Goal: Information Seeking & Learning: Learn about a topic

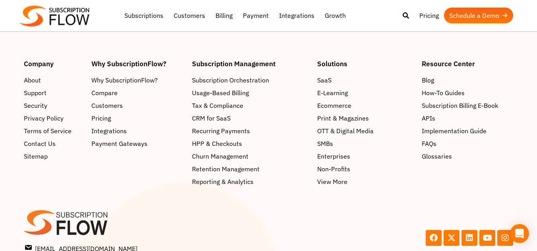
scroll to position [3306, 0]
click at [427, 82] on span "Blog" at bounding box center [429, 80] width 12 height 10
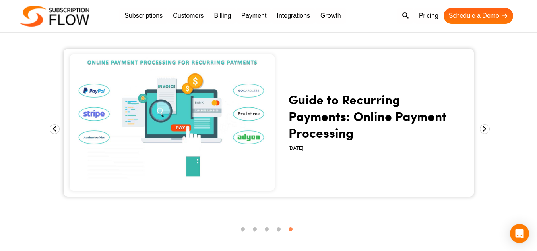
scroll to position [890, 0]
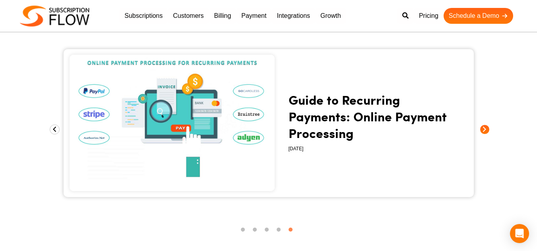
click at [485, 129] on span at bounding box center [484, 130] width 10 height 10
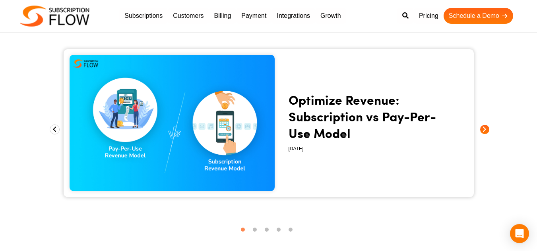
click at [485, 129] on span at bounding box center [484, 130] width 10 height 10
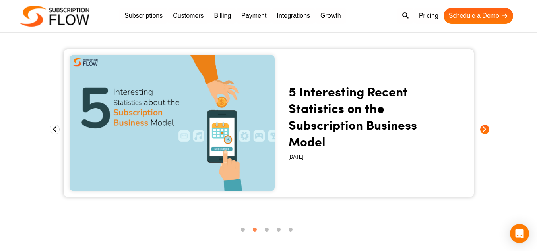
click at [485, 129] on span at bounding box center [484, 130] width 10 height 10
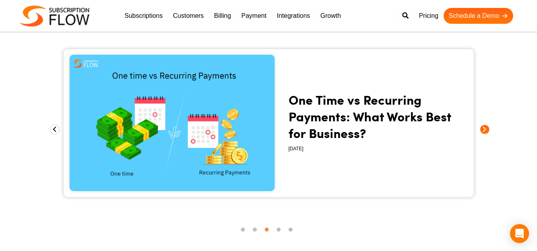
click at [485, 129] on span at bounding box center [484, 130] width 10 height 10
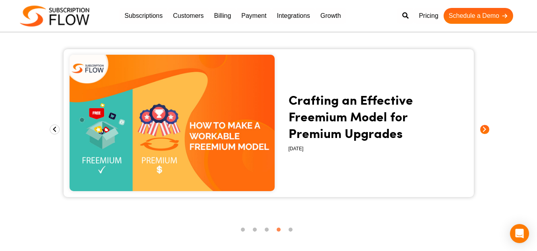
click at [485, 129] on span at bounding box center [484, 130] width 10 height 10
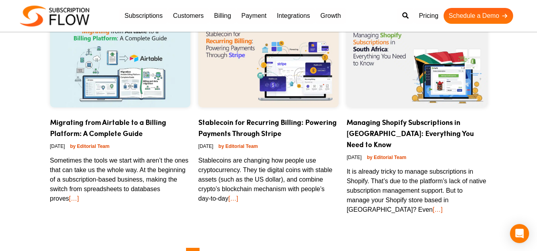
scroll to position [1414, 0]
click at [124, 125] on link "Migrating from Airtable to a Billing Platform: A Complete Guide" at bounding box center [108, 127] width 116 height 21
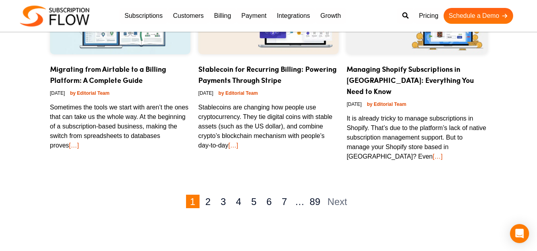
scroll to position [1467, 0]
click at [211, 195] on link "2" at bounding box center [208, 202] width 14 height 14
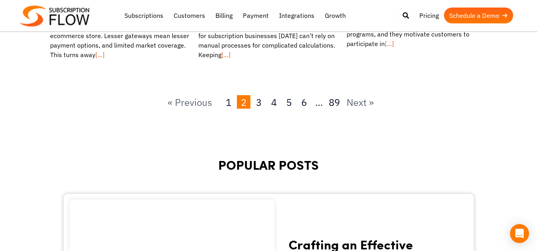
scroll to position [1259, 0]
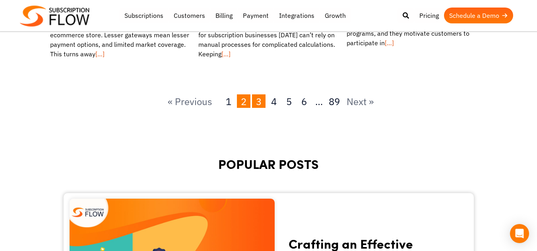
click at [262, 103] on link "3" at bounding box center [259, 102] width 14 height 14
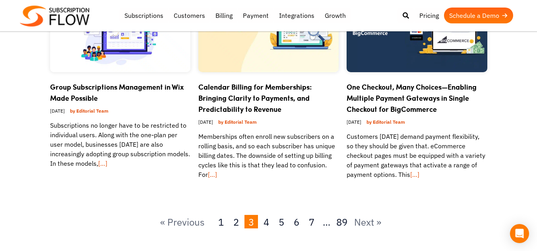
scroll to position [1151, 0]
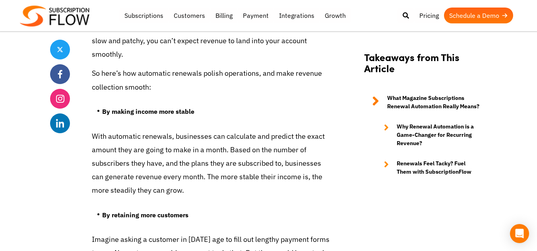
scroll to position [1507, 0]
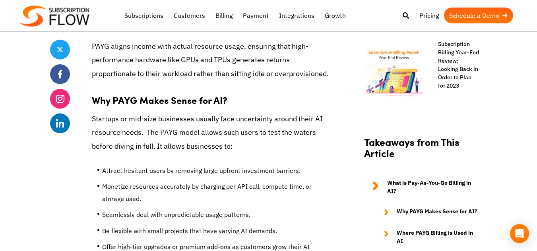
scroll to position [688, 0]
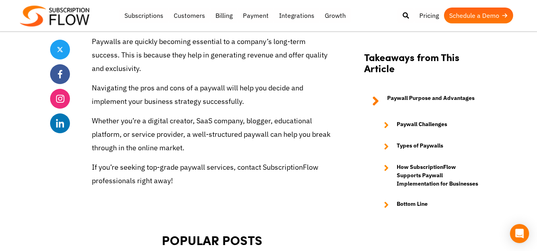
scroll to position [2550, 0]
